Goal: Contribute content: Contribute content

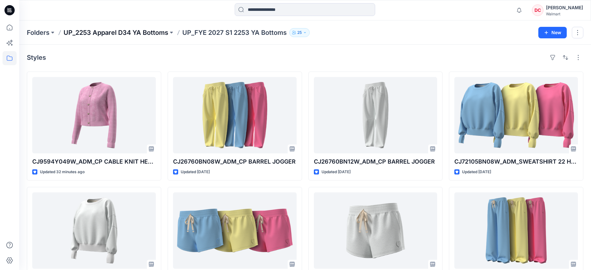
click at [159, 31] on p "UP_2253 Apparel D34 YA Bottoms" at bounding box center [115, 32] width 105 height 9
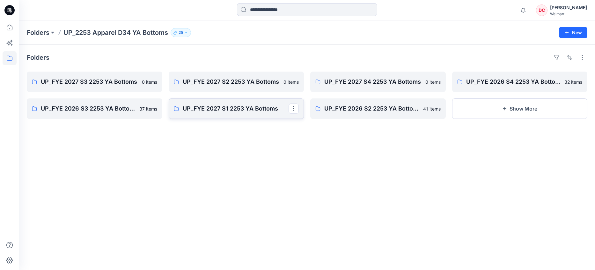
click at [232, 109] on p "UP_FYE 2027 S1 2253 YA Bottoms" at bounding box center [236, 108] width 106 height 9
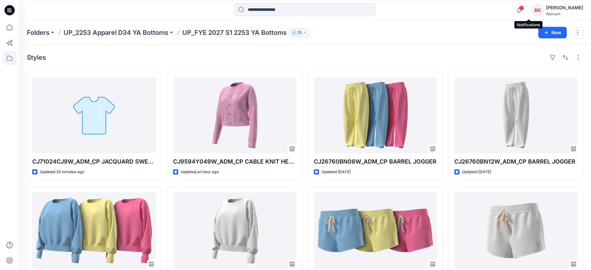
click at [524, 7] on span "1" at bounding box center [520, 7] width 5 height 5
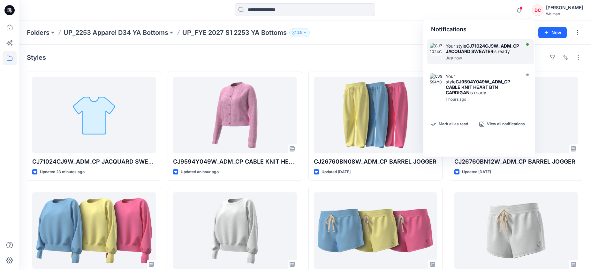
click at [473, 54] on strong "CJ71024CJ9W_ADM_CP JACQUARD SWEATER" at bounding box center [481, 48] width 73 height 11
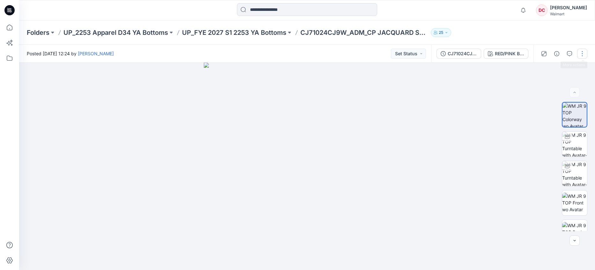
click at [584, 52] on button "button" at bounding box center [582, 53] width 10 height 10
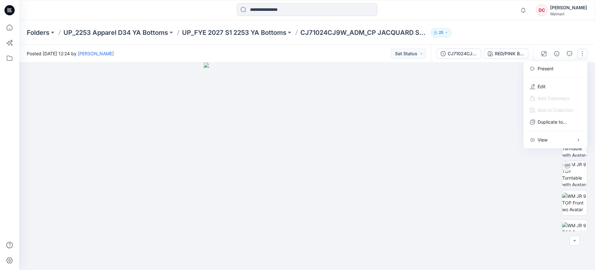
drag, startPoint x: 541, startPoint y: 86, endPoint x: 395, endPoint y: 141, distance: 155.7
click at [540, 86] on p "Edit" at bounding box center [542, 86] width 8 height 7
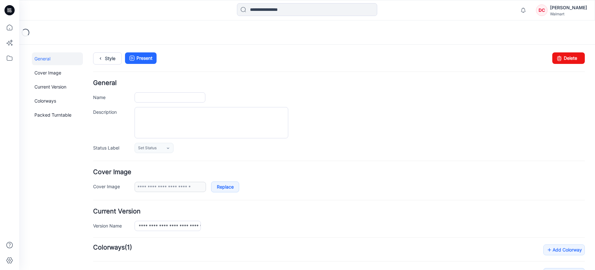
type input "**********"
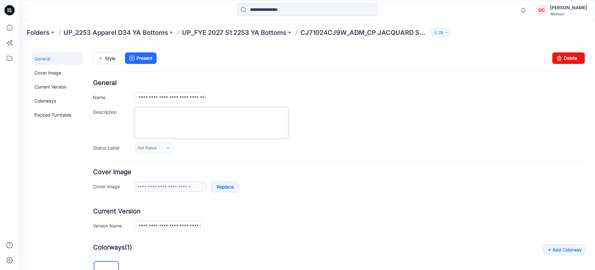
click at [158, 118] on textarea "Description" at bounding box center [212, 122] width 154 height 31
type textarea "*"
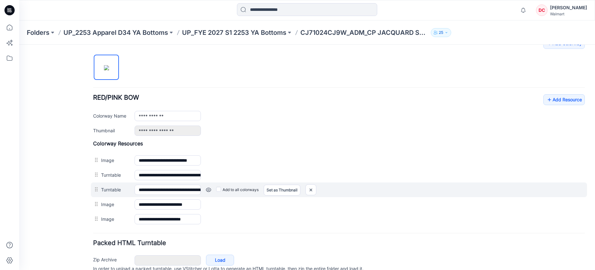
scroll to position [221, 0]
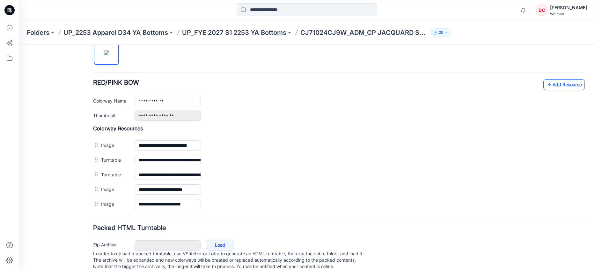
type textarea "**********"
click at [547, 86] on icon at bounding box center [550, 84] width 6 height 10
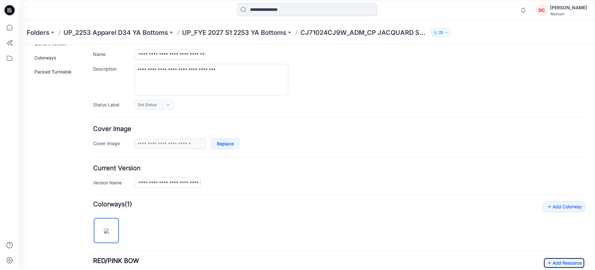
scroll to position [0, 0]
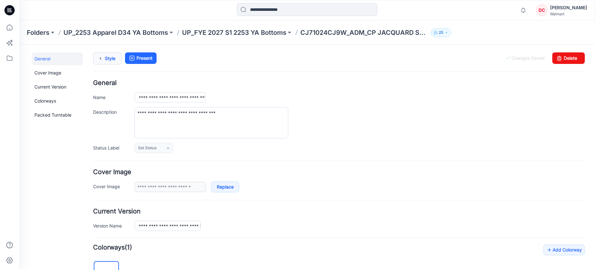
click at [108, 56] on link "Style" at bounding box center [107, 58] width 29 height 12
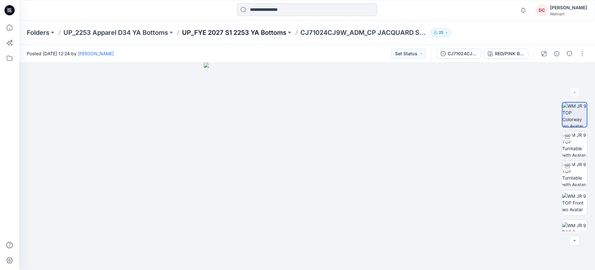
click at [230, 33] on p "UP_FYE 2027 S1 2253 YA Bottoms" at bounding box center [234, 32] width 104 height 9
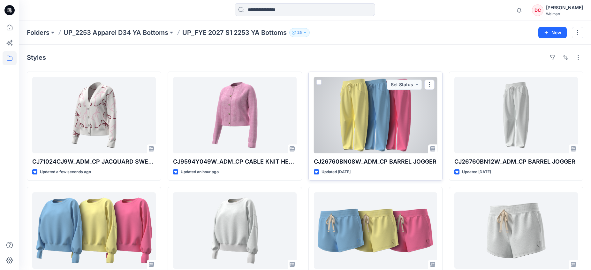
click at [379, 100] on div at bounding box center [375, 115] width 123 height 76
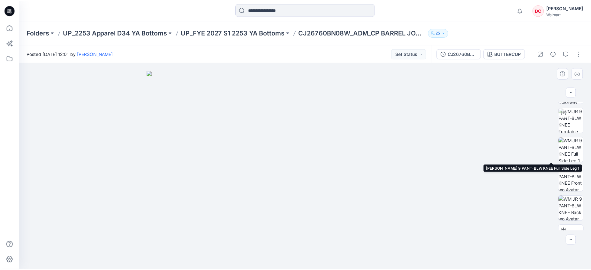
scroll to position [24, 0]
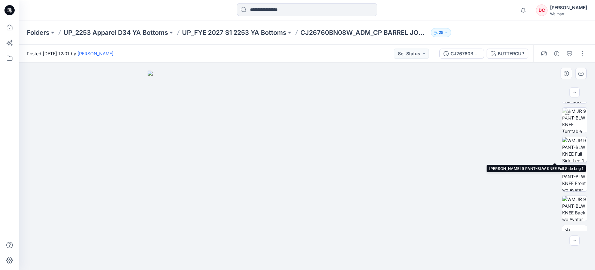
click at [573, 156] on img at bounding box center [574, 149] width 25 height 25
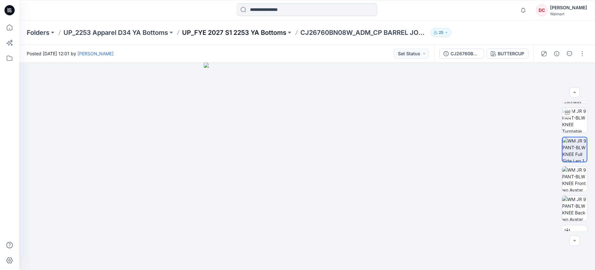
click at [233, 31] on p "UP_FYE 2027 S1 2253 YA Bottoms" at bounding box center [234, 32] width 104 height 9
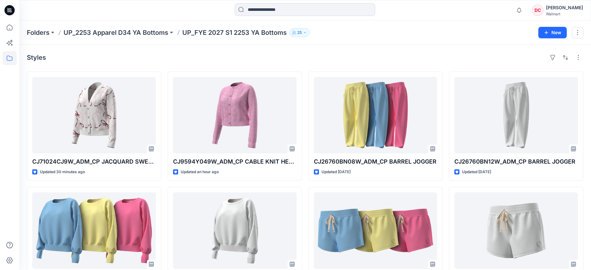
click at [206, 33] on p "UP_FYE 2027 S1 2253 YA Bottoms" at bounding box center [234, 32] width 104 height 9
click at [230, 34] on p "UP_FYE 2027 S1 2253 YA Bottoms" at bounding box center [234, 32] width 104 height 9
click at [232, 32] on p "UP_FYE 2027 S1 2253 YA Bottoms" at bounding box center [234, 32] width 104 height 9
click at [143, 30] on p "UP_2253 Apparel D34 YA Bottoms" at bounding box center [115, 32] width 105 height 9
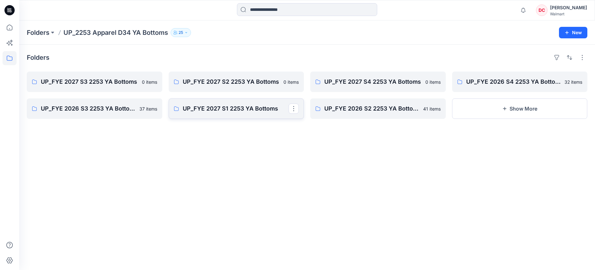
click at [239, 109] on p "UP_FYE 2027 S1 2253 YA Bottoms" at bounding box center [236, 108] width 106 height 9
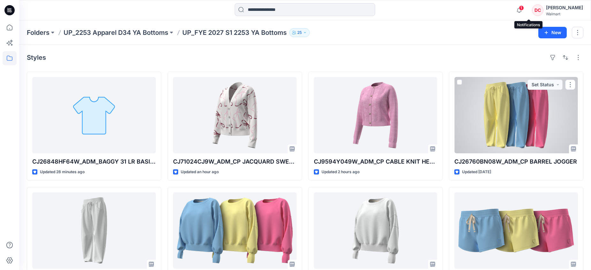
click at [524, 10] on span "1" at bounding box center [520, 7] width 5 height 5
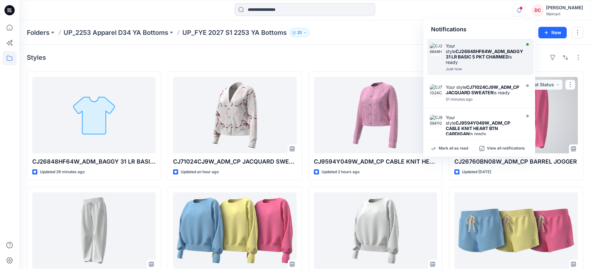
drag, startPoint x: 480, startPoint y: 51, endPoint x: 457, endPoint y: 53, distance: 23.4
click at [480, 51] on strong "CJ26848HF64W_ADM_BAGGY 31 LR BASIC 5 PKT CHARMED" at bounding box center [483, 53] width 77 height 11
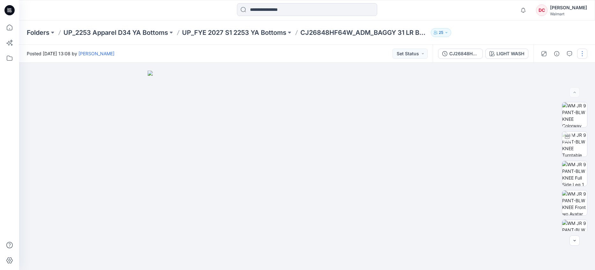
click at [583, 55] on button "button" at bounding box center [582, 53] width 10 height 10
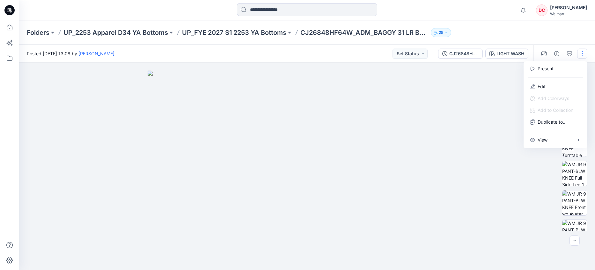
drag, startPoint x: 543, startPoint y: 87, endPoint x: 471, endPoint y: 92, distance: 72.2
click at [542, 87] on p "Edit" at bounding box center [542, 86] width 8 height 7
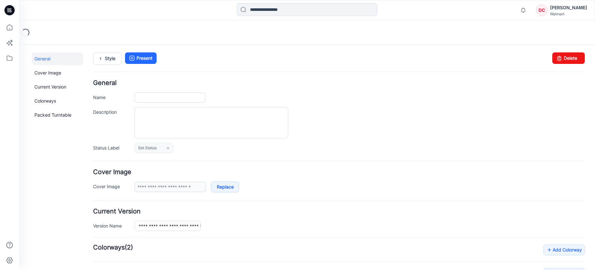
type input "**********"
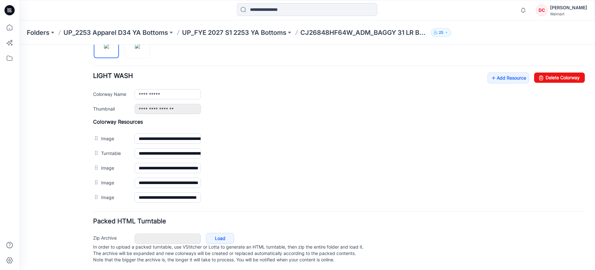
scroll to position [236, 0]
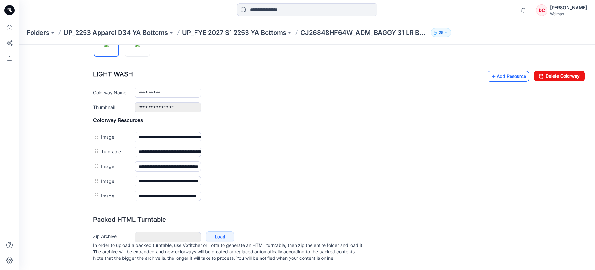
click at [491, 71] on icon at bounding box center [494, 76] width 6 height 10
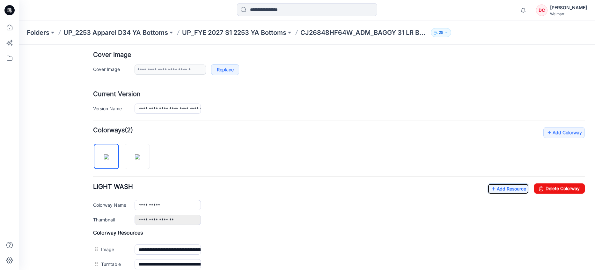
scroll to position [0, 0]
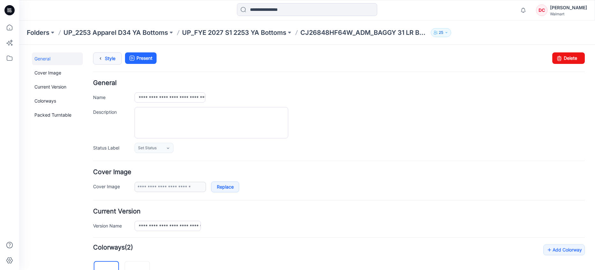
click at [108, 57] on link "Style" at bounding box center [107, 58] width 29 height 12
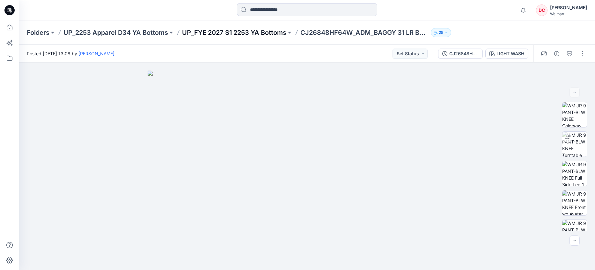
click at [264, 30] on p "UP_FYE 2027 S1 2253 YA Bottoms" at bounding box center [234, 32] width 104 height 9
